Goal: Task Accomplishment & Management: Use online tool/utility

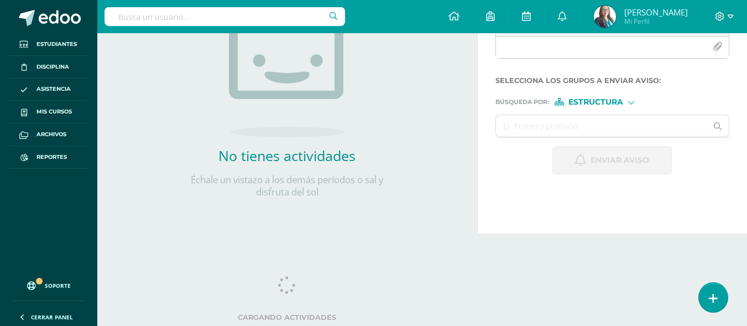
scroll to position [192, 0]
click at [70, 112] on span "Mis cursos" at bounding box center [53, 111] width 35 height 9
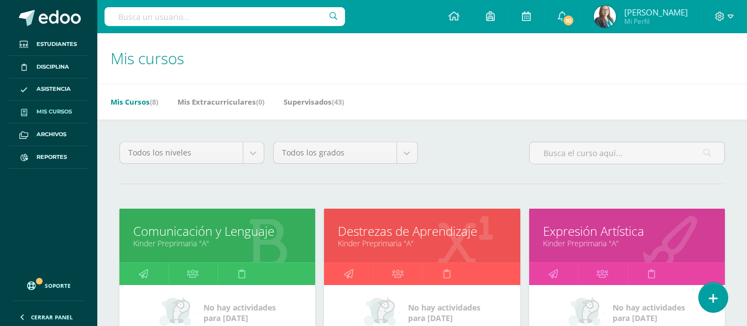
click at [160, 239] on link "Kinder Preprimaria "A"" at bounding box center [217, 243] width 168 height 11
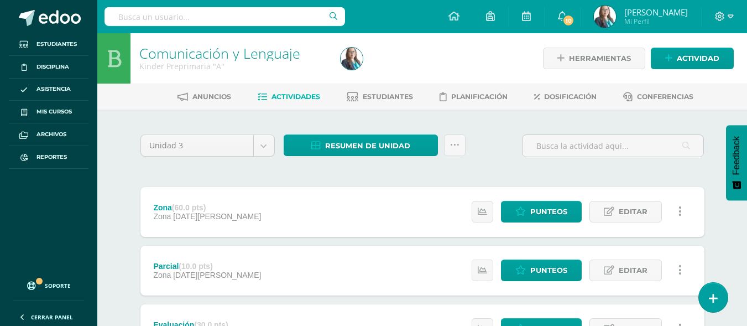
scroll to position [102, 0]
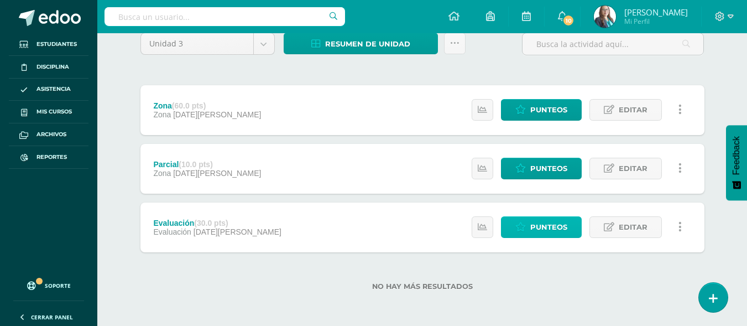
click at [553, 224] on span "Punteos" at bounding box center [548, 227] width 37 height 20
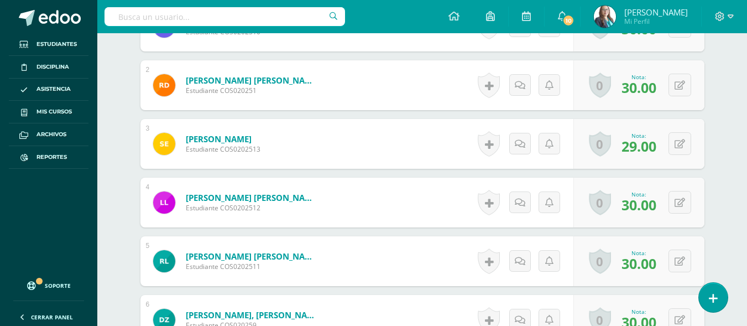
scroll to position [395, 0]
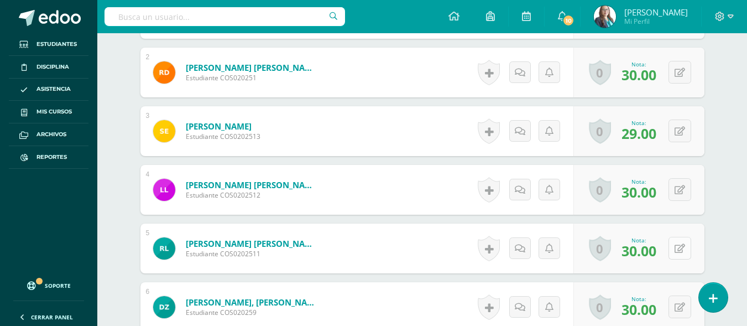
click at [685, 254] on button at bounding box center [679, 248] width 23 height 23
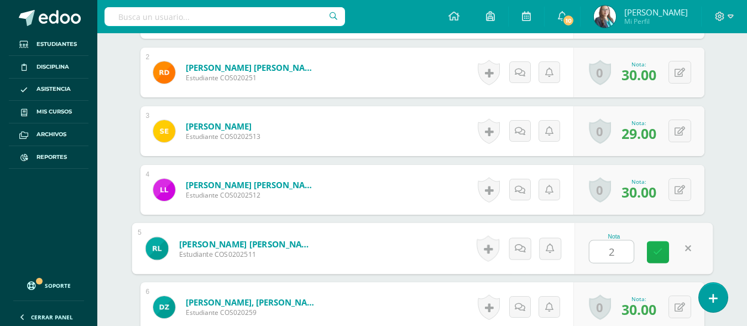
type input "24"
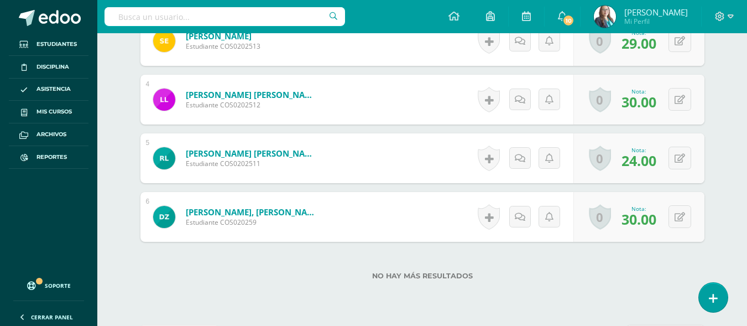
scroll to position [506, 0]
